Goal: Transaction & Acquisition: Purchase product/service

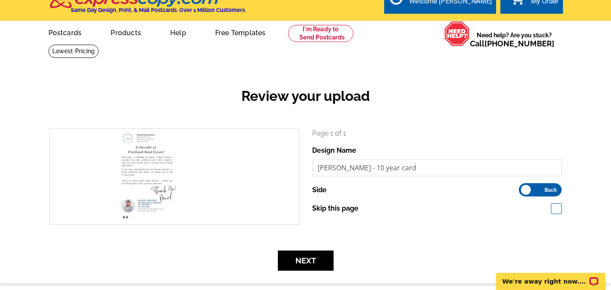
scroll to position [30, 0]
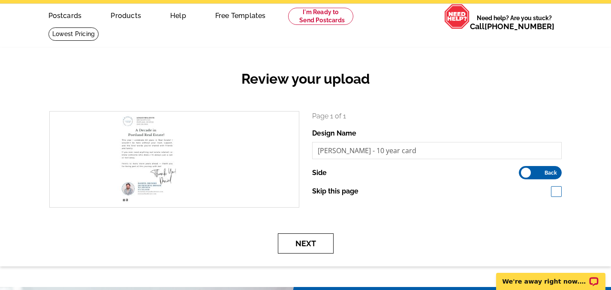
click at [307, 240] on button "Next" at bounding box center [306, 243] width 56 height 20
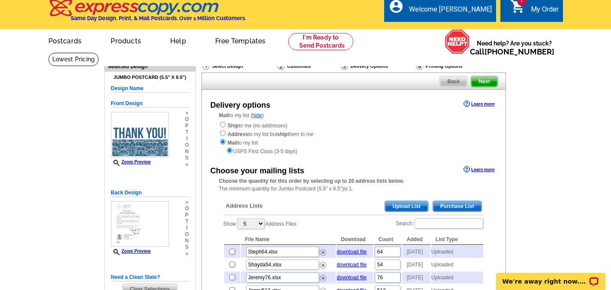
scroll to position [7, 0]
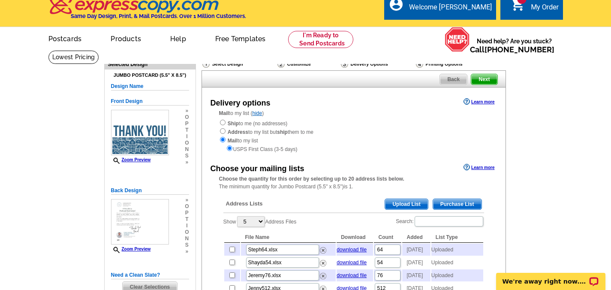
click at [229, 66] on div "Select Design" at bounding box center [239, 65] width 75 height 11
click at [232, 62] on div "Select Design" at bounding box center [239, 65] width 75 height 11
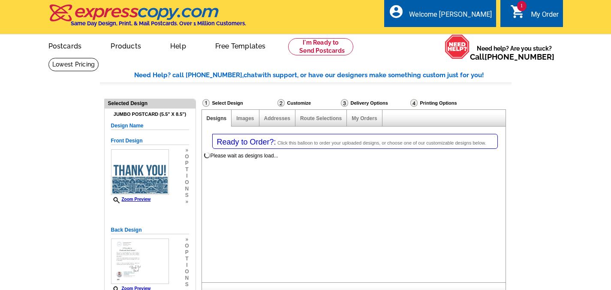
select select "1"
select select "2"
select select "785"
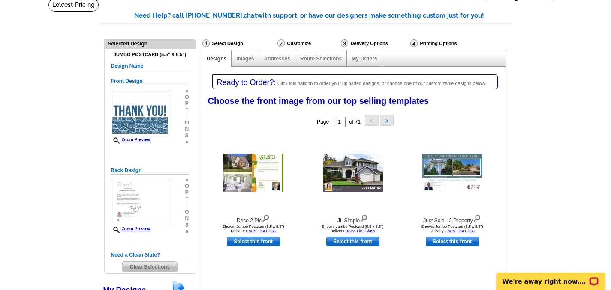
scroll to position [42, 0]
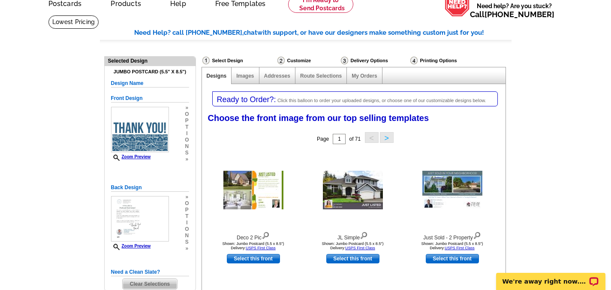
click at [297, 58] on div "Customize" at bounding box center [308, 60] width 63 height 9
click at [289, 61] on div "Customize" at bounding box center [308, 60] width 63 height 9
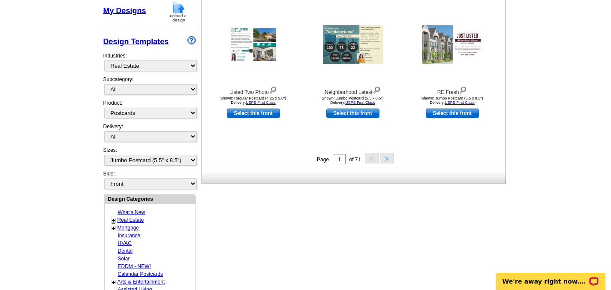
scroll to position [356, 0]
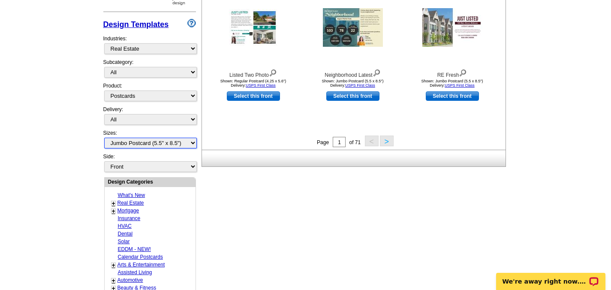
click at [144, 144] on select "All Jumbo Postcard (5.5" x 8.5") Regular Postcard (4.25" x 5.6") Panoramic Post…" at bounding box center [150, 143] width 93 height 11
click at [104, 138] on select "All Jumbo Postcard (5.5" x 8.5") Regular Postcard (4.25" x 5.6") Panoramic Post…" at bounding box center [150, 143] width 93 height 11
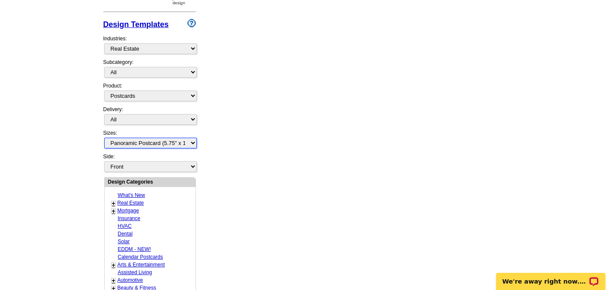
click at [147, 142] on select "All Jumbo Postcard (5.5" x 8.5") Regular Postcard (4.25" x 5.6") Panoramic Post…" at bounding box center [150, 143] width 93 height 11
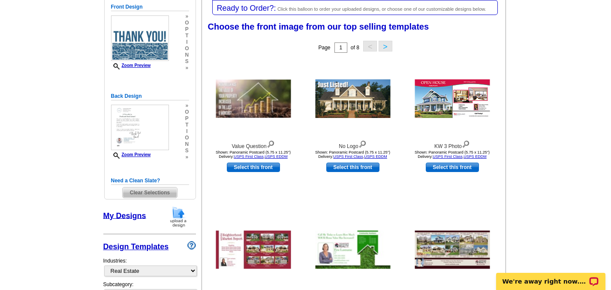
scroll to position [132, 0]
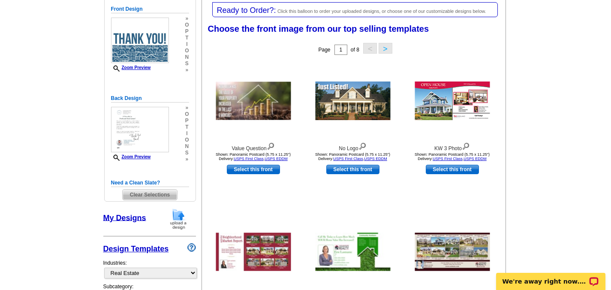
select select "1"
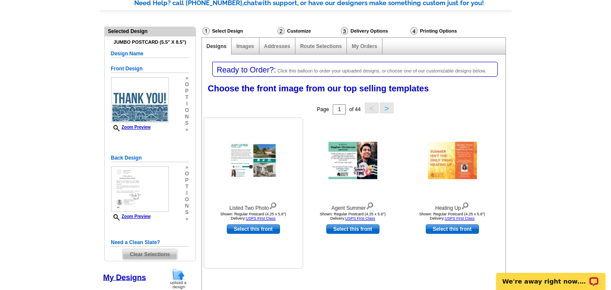
scroll to position [0, 0]
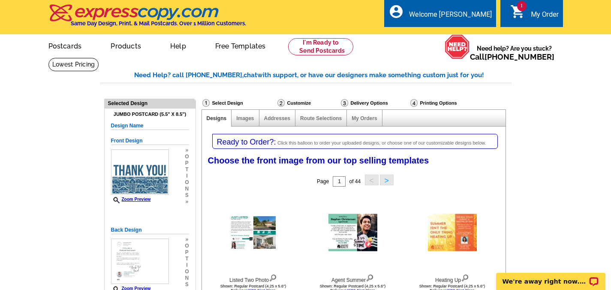
click at [357, 99] on div "Delivery Options" at bounding box center [374, 104] width 69 height 11
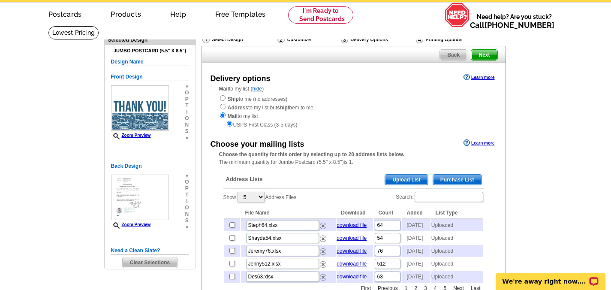
scroll to position [39, 0]
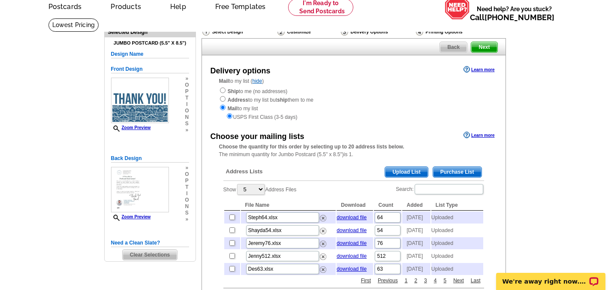
click at [405, 171] on span "Upload List" at bounding box center [406, 172] width 42 height 10
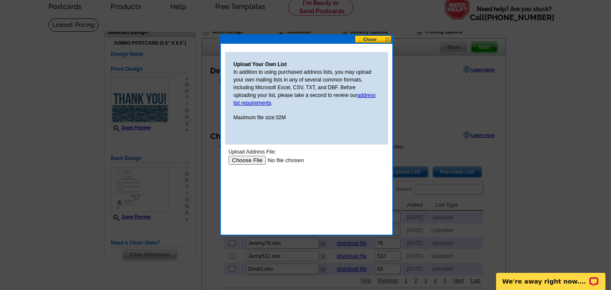
scroll to position [0, 0]
click at [243, 162] on input "file" at bounding box center [282, 160] width 108 height 9
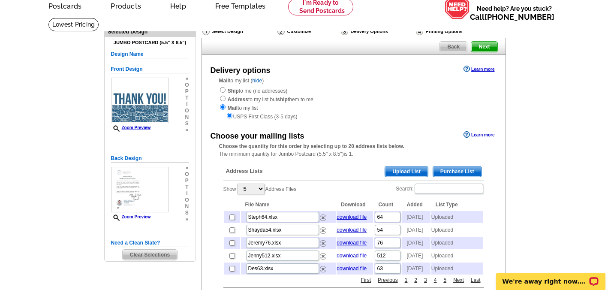
click at [410, 170] on span "Upload List" at bounding box center [406, 171] width 42 height 10
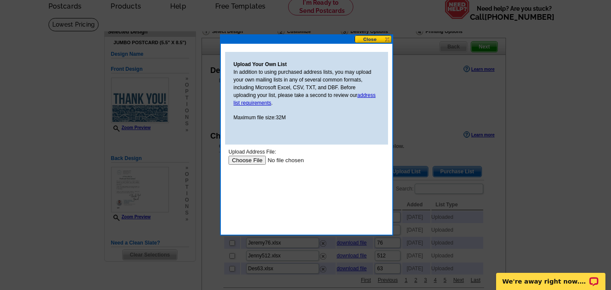
click at [248, 159] on input "file" at bounding box center [282, 160] width 108 height 9
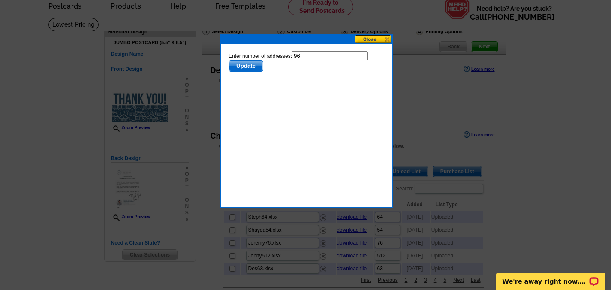
click at [247, 69] on span "Update" at bounding box center [246, 66] width 34 height 10
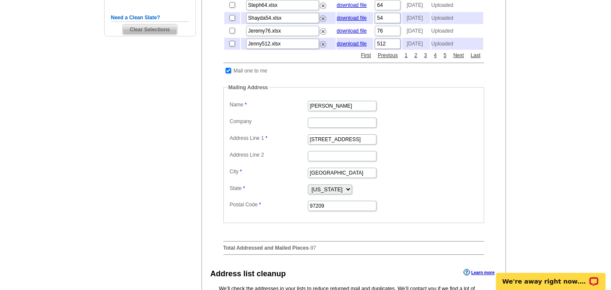
scroll to position [267, 0]
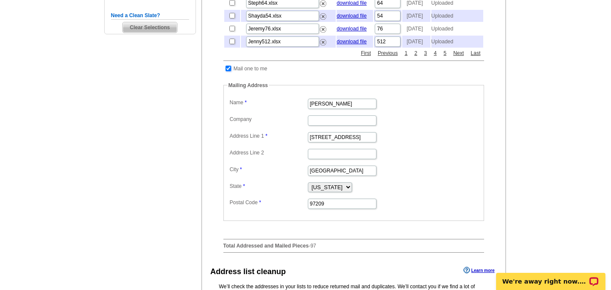
click at [230, 71] on input "checkbox" at bounding box center [229, 69] width 6 height 6
checkbox input "false"
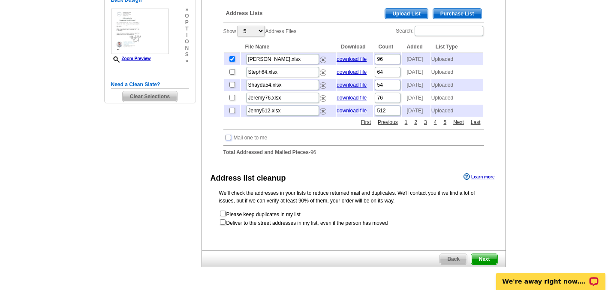
scroll to position [199, 0]
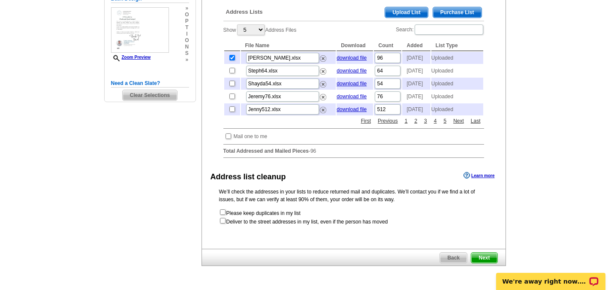
click at [486, 263] on span "Next" at bounding box center [484, 258] width 26 height 10
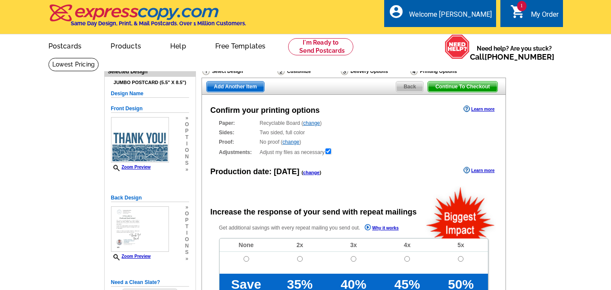
radio input "false"
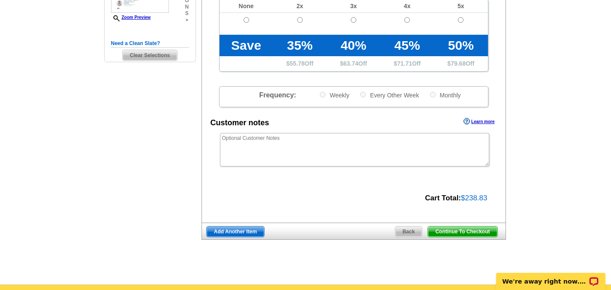
scroll to position [245, 0]
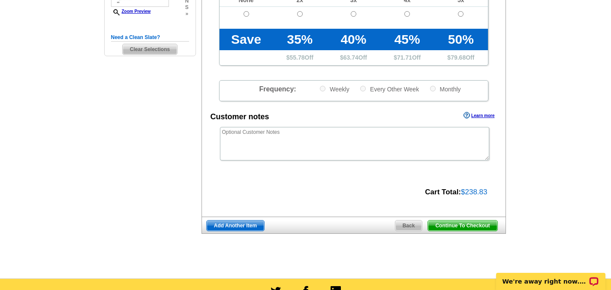
click at [449, 222] on span "Continue To Checkout" at bounding box center [462, 225] width 69 height 10
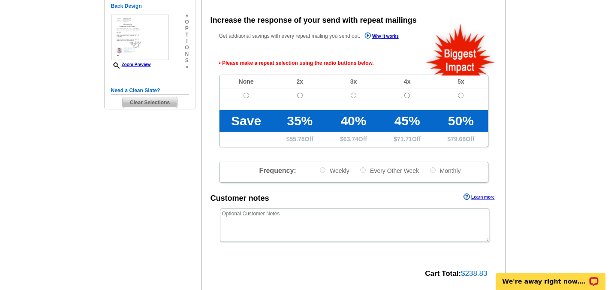
scroll to position [191, 0]
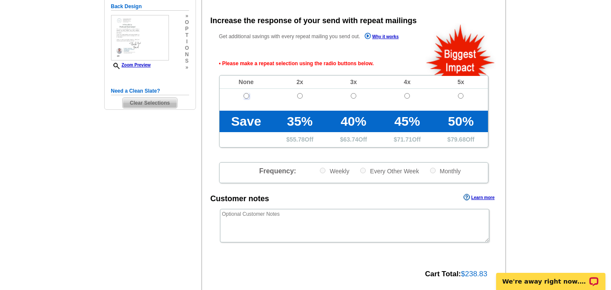
click at [245, 96] on input "radio" at bounding box center [247, 96] width 6 height 6
radio input "true"
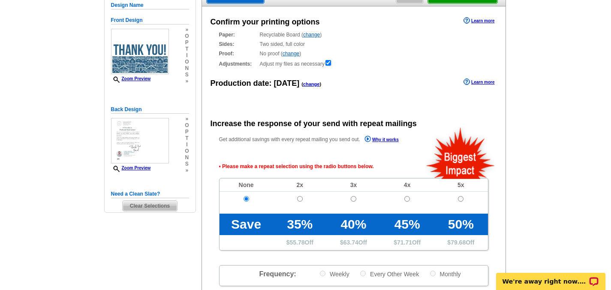
scroll to position [96, 0]
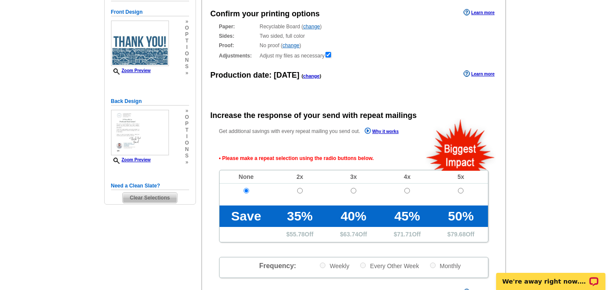
click at [150, 198] on span "Clear Selections" at bounding box center [150, 198] width 54 height 10
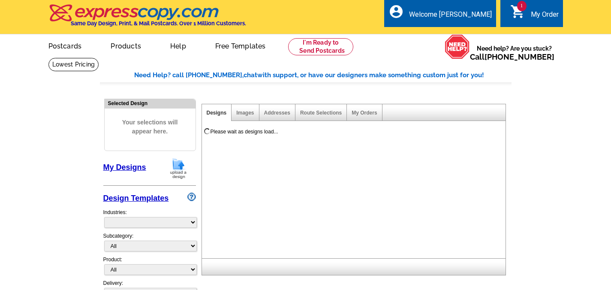
select select "785"
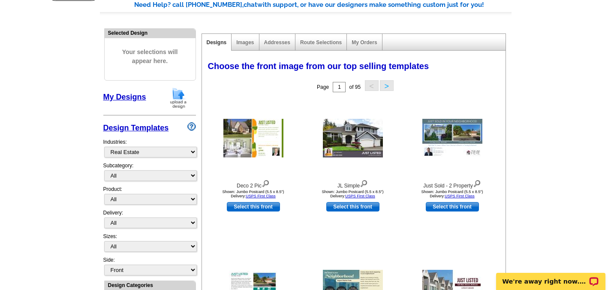
scroll to position [22, 0]
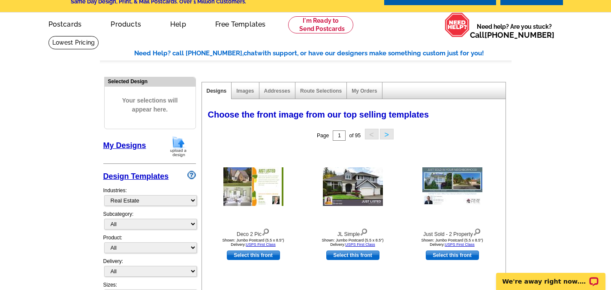
click at [182, 148] on img at bounding box center [178, 146] width 22 height 22
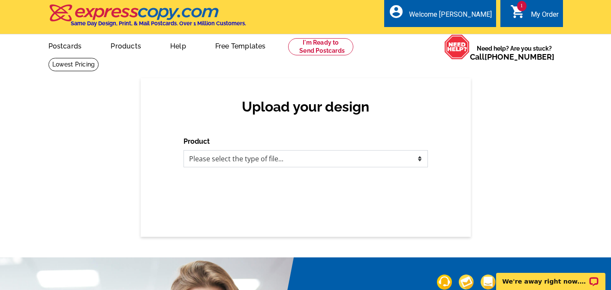
click at [283, 157] on select "Please select the type of file... Postcards Business Cards Letters and flyers G…" at bounding box center [306, 158] width 244 height 17
select select "1"
click at [184, 150] on select "Please select the type of file... Postcards Business Cards Letters and flyers G…" at bounding box center [306, 158] width 244 height 17
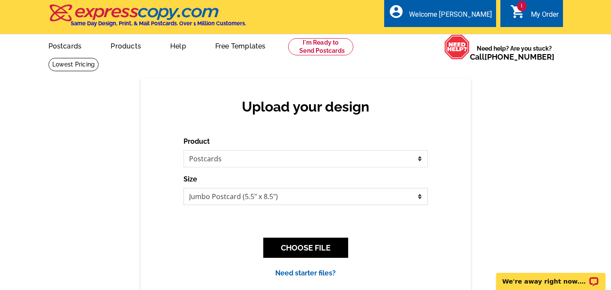
click at [278, 198] on select "Jumbo Postcard (5.5" x 8.5") Regular Postcard (4.25" x 5.6") Panoramic Postcard…" at bounding box center [306, 196] width 244 height 17
select select "1"
click at [184, 188] on select "Jumbo Postcard (5.5" x 8.5") Regular Postcard (4.25" x 5.6") Panoramic Postcard…" at bounding box center [306, 196] width 244 height 17
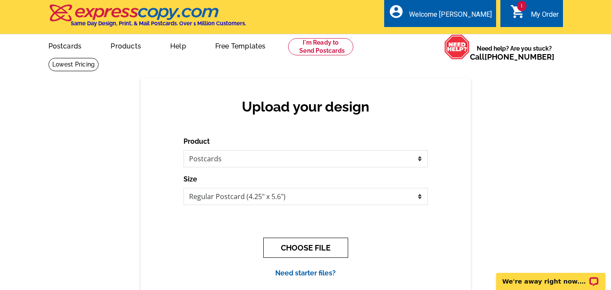
click at [302, 251] on button "CHOOSE FILE" at bounding box center [305, 248] width 85 height 20
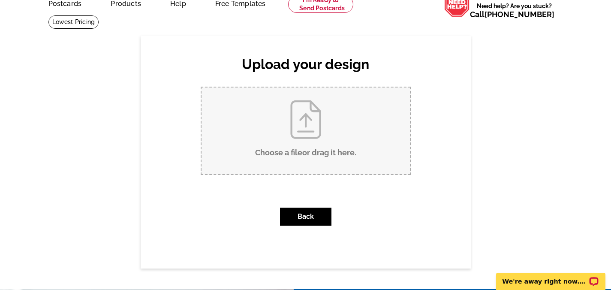
scroll to position [5, 0]
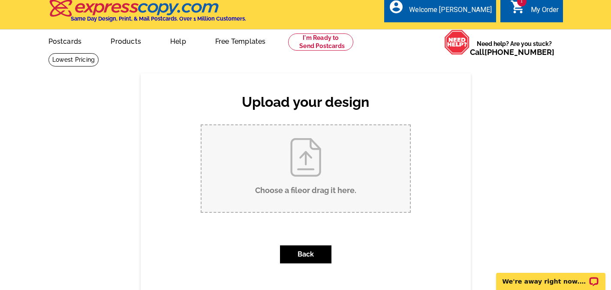
click at [303, 164] on input "Choose a file or drag it here ." at bounding box center [306, 168] width 208 height 87
type input "C:\fakepath\Daniel - 10 year cardF.pdf"
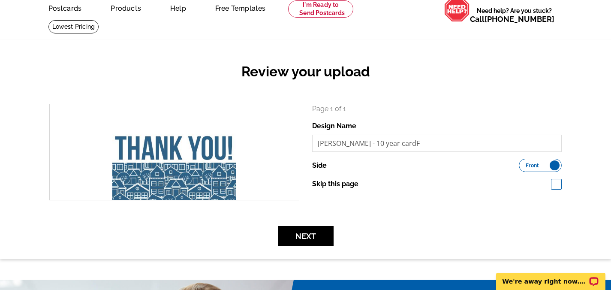
scroll to position [38, 0]
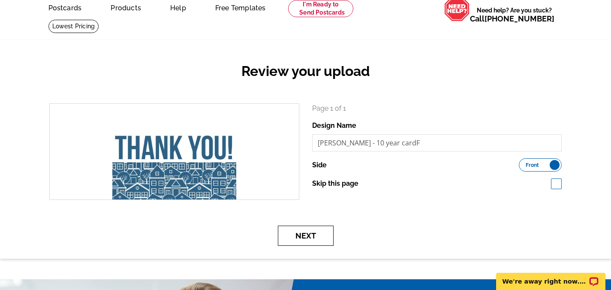
click at [304, 239] on button "Next" at bounding box center [306, 236] width 56 height 20
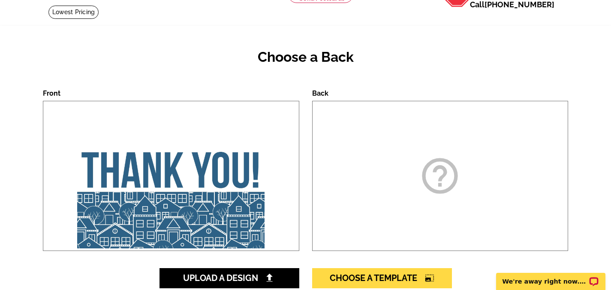
scroll to position [59, 0]
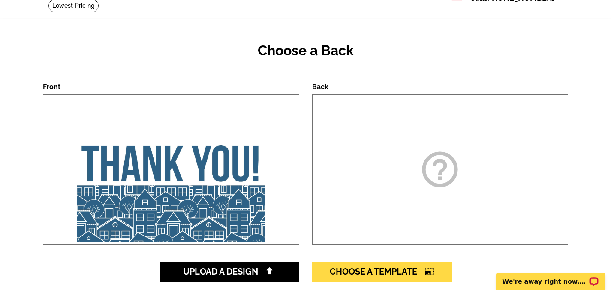
click at [436, 190] on icon "help_outline" at bounding box center [439, 169] width 43 height 43
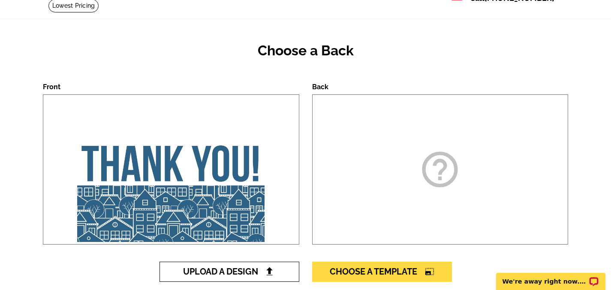
click at [265, 274] on img at bounding box center [269, 271] width 9 height 9
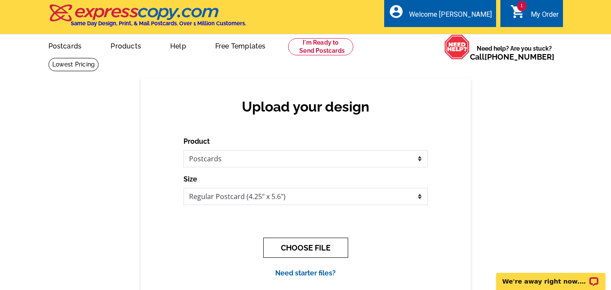
click at [322, 250] on button "CHOOSE FILE" at bounding box center [305, 248] width 85 height 20
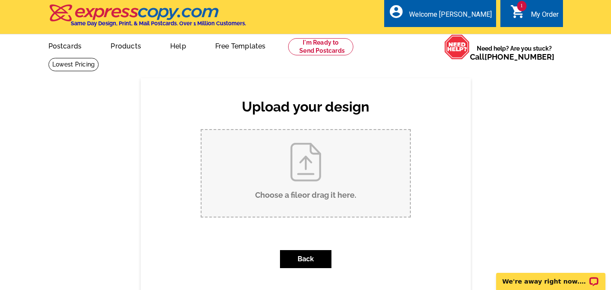
click at [306, 172] on input "Choose a file or drag it here ." at bounding box center [306, 173] width 208 height 87
type input "C:\fakepath\Daniel - 10 year card.pdf"
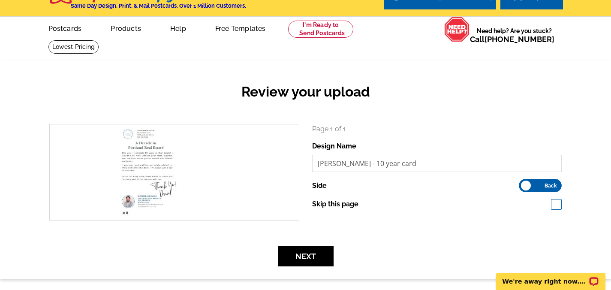
scroll to position [18, 0]
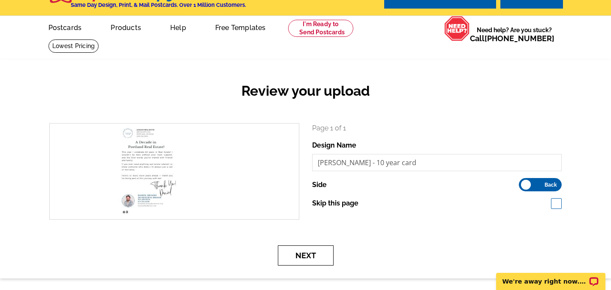
click at [319, 255] on button "Next" at bounding box center [306, 255] width 56 height 20
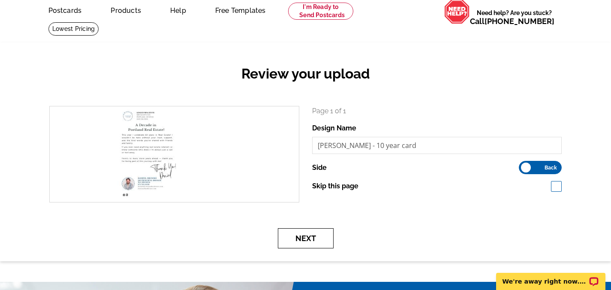
scroll to position [37, 0]
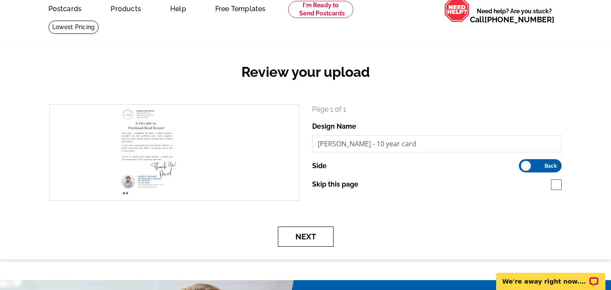
click at [318, 231] on button "Next" at bounding box center [306, 236] width 56 height 20
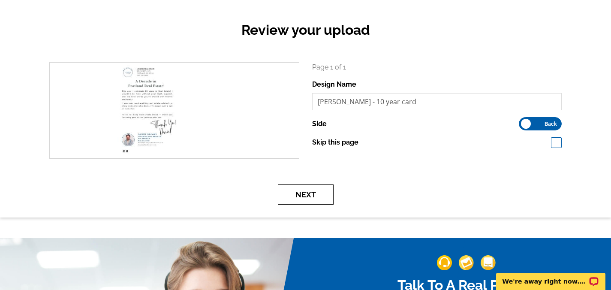
scroll to position [0, 0]
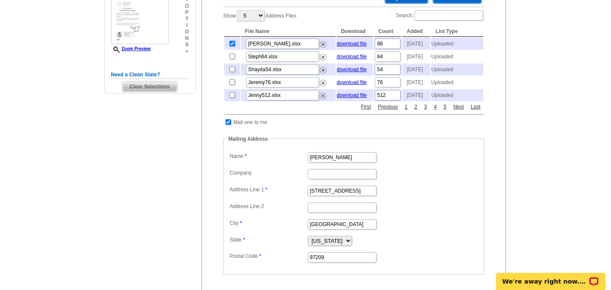
scroll to position [214, 0]
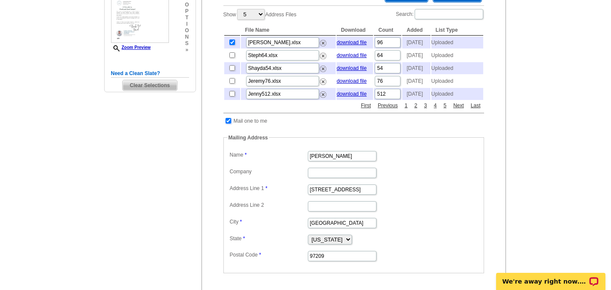
click at [227, 123] on input "checkbox" at bounding box center [229, 121] width 6 height 6
checkbox input "false"
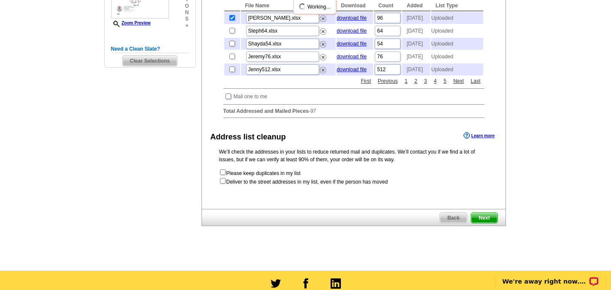
scroll to position [252, 0]
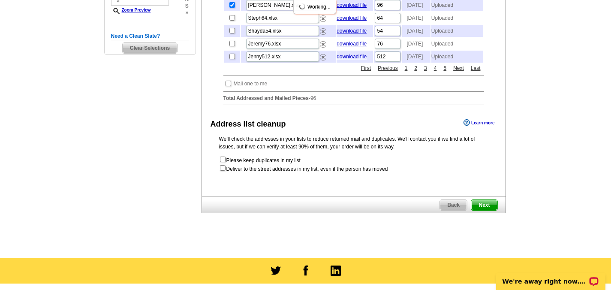
click at [482, 210] on span "Next" at bounding box center [484, 205] width 26 height 10
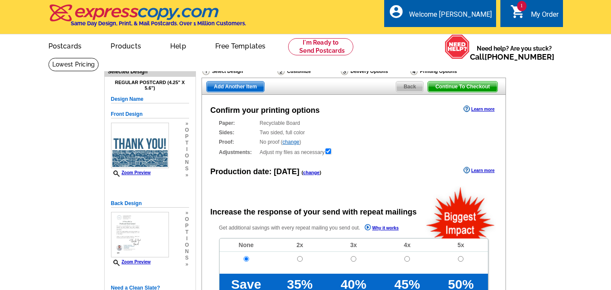
radio input "false"
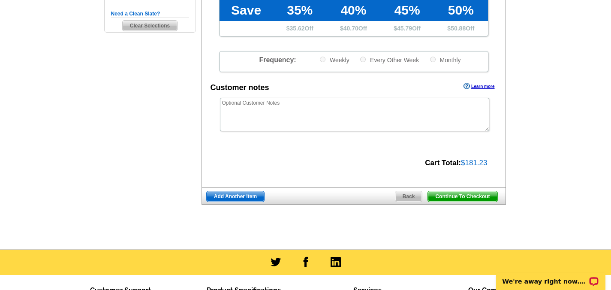
scroll to position [274, 0]
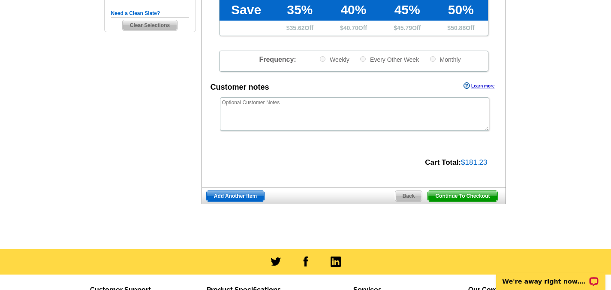
click at [451, 194] on span "Continue To Checkout" at bounding box center [462, 196] width 69 height 10
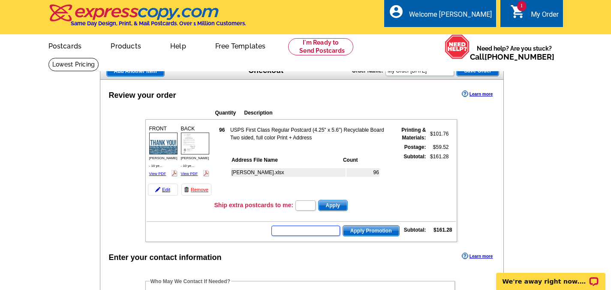
click at [309, 231] on input "text" at bounding box center [305, 231] width 69 height 10
paste input "PE40"
type input "PE40"
click at [363, 233] on span "Apply Promotion" at bounding box center [371, 231] width 56 height 10
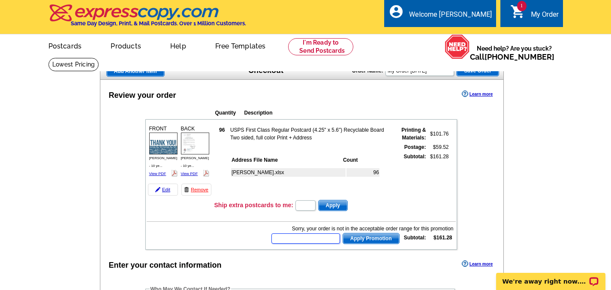
click at [309, 238] on input "text" at bounding box center [305, 238] width 69 height 10
paste input "HURRY40"
type input "HURRY40"
click at [370, 236] on span "Apply Promotion" at bounding box center [371, 238] width 56 height 10
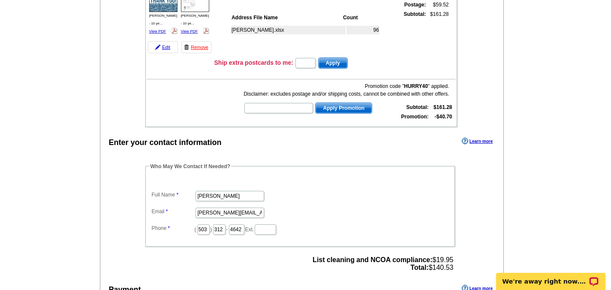
scroll to position [146, 0]
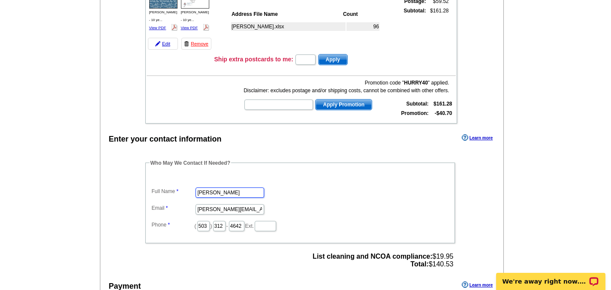
click at [242, 191] on dd "Jennifer Turner" at bounding box center [300, 191] width 301 height 13
click at [195, 185] on div at bounding box center [195, 185] width 0 height 0
click at [227, 192] on input "Jennifer Turner" at bounding box center [230, 192] width 69 height 10
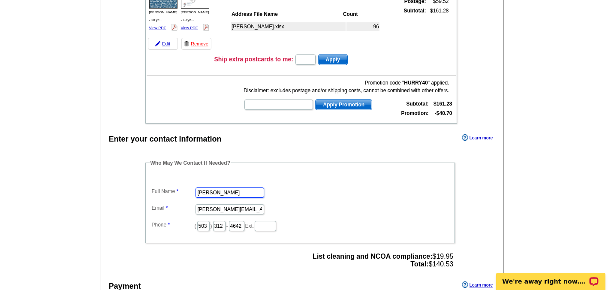
click at [227, 192] on input "Jennifer Turner" at bounding box center [230, 192] width 69 height 10
type input "[PERSON_NAME]"
drag, startPoint x: 210, startPoint y: 209, endPoint x: 186, endPoint y: 209, distance: 24.4
click at [186, 209] on dl "Full Name Carla Chan Email jenny@lovejoyrealestate.com Phone ( 503 ) 312 - 4642…" at bounding box center [300, 203] width 301 height 58
type input "[PERSON_NAME][EMAIL_ADDRESS][DOMAIN_NAME]"
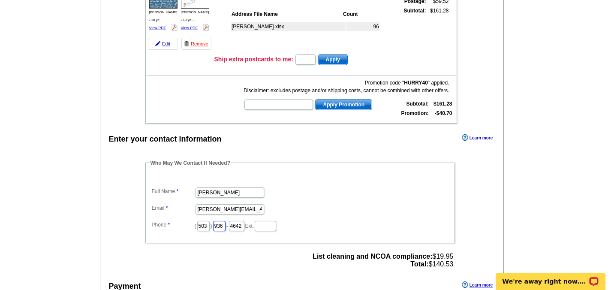
scroll to position [0, 1]
type input "936"
type input "5295"
click at [375, 205] on dd "[PERSON_NAME][EMAIL_ADDRESS][DOMAIN_NAME]" at bounding box center [300, 208] width 301 height 13
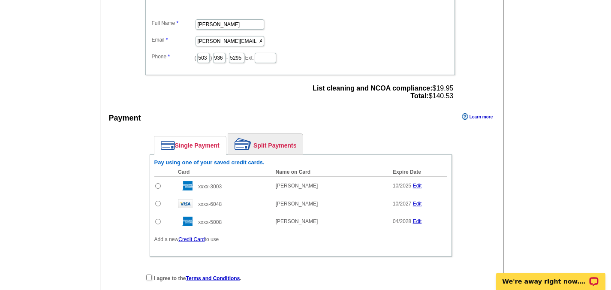
scroll to position [316, 0]
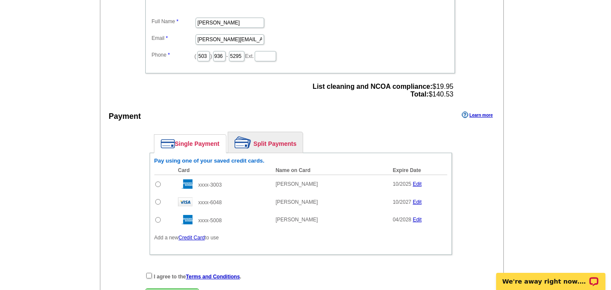
click at [160, 200] on input "radio" at bounding box center [158, 202] width 6 height 6
radio input "true"
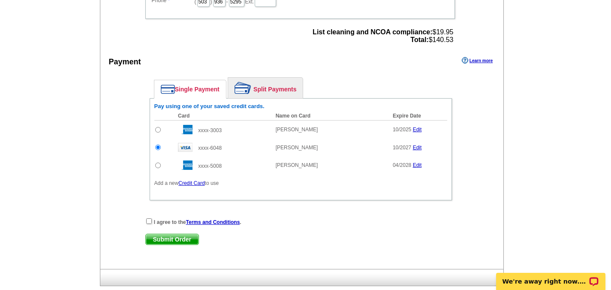
scroll to position [373, 0]
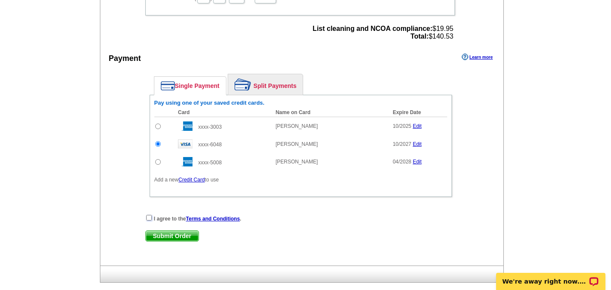
click at [150, 216] on input "checkbox" at bounding box center [149, 218] width 6 height 6
checkbox input "true"
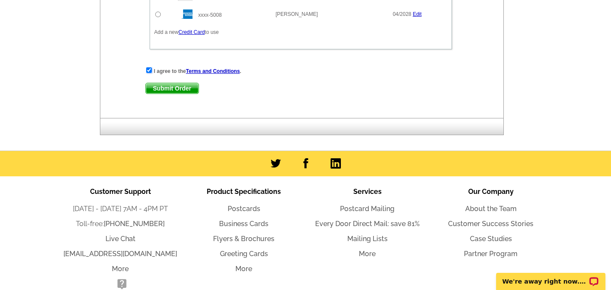
scroll to position [564, 0]
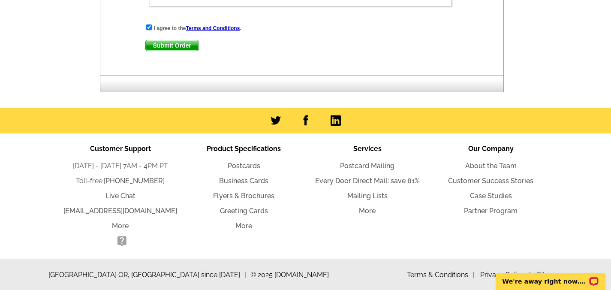
click at [175, 42] on span "Submit Order" at bounding box center [172, 45] width 53 height 10
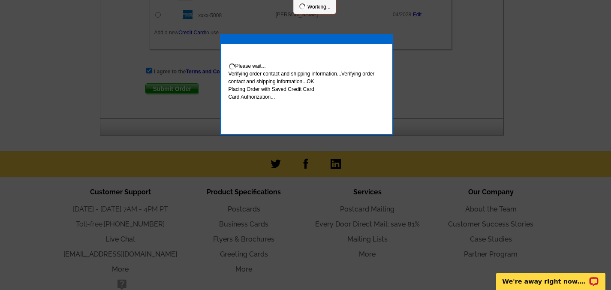
scroll to position [607, 0]
